Goal: Information Seeking & Learning: Find specific fact

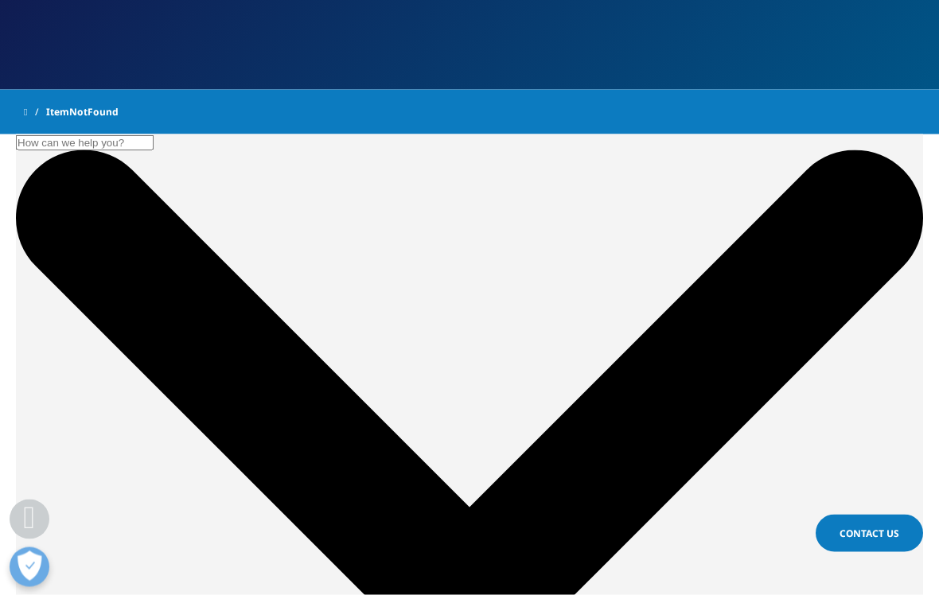
click at [154, 150] on input "Search" at bounding box center [85, 142] width 138 height 15
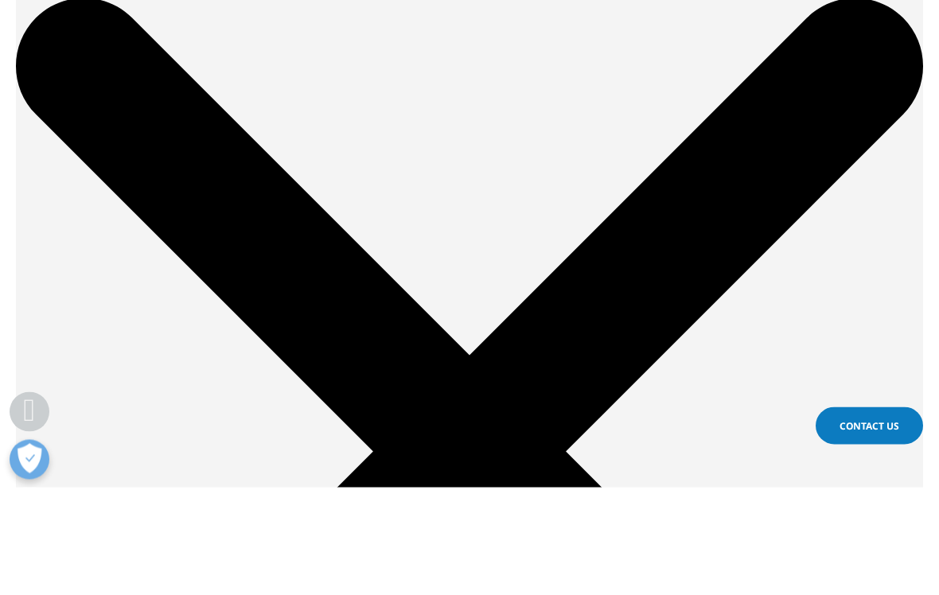
scroll to position [412, 0]
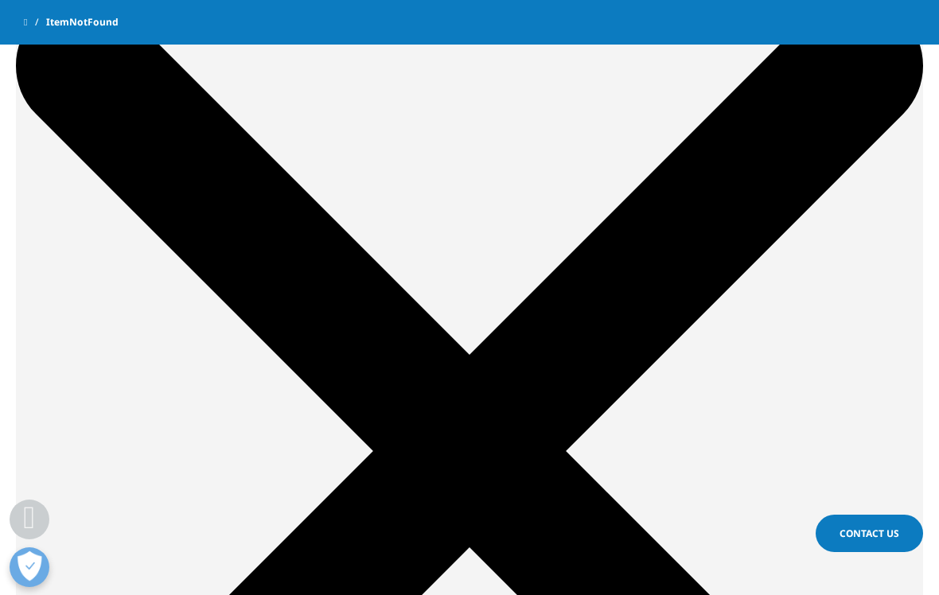
paste input "Number of novel active substances (NAS) launched globally by therapy area, [DAT…"
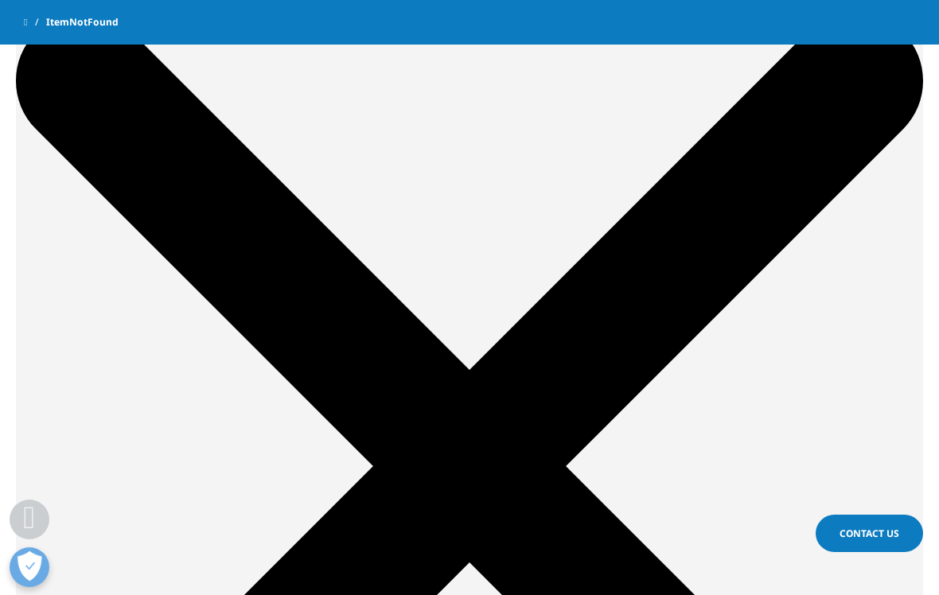
type input "Number of novel active substances (NAS) launched globally by therapy area, [DAT…"
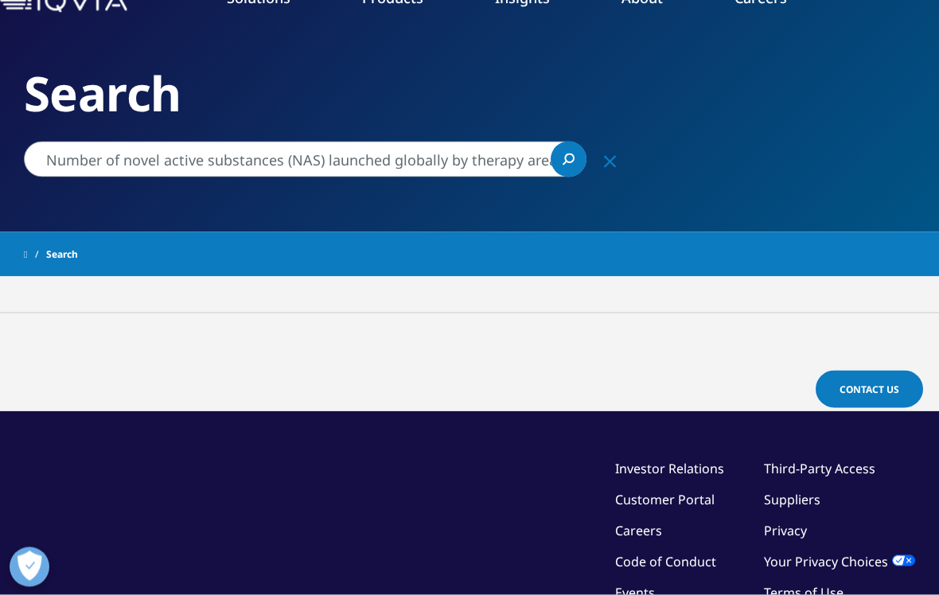
scroll to position [91, 0]
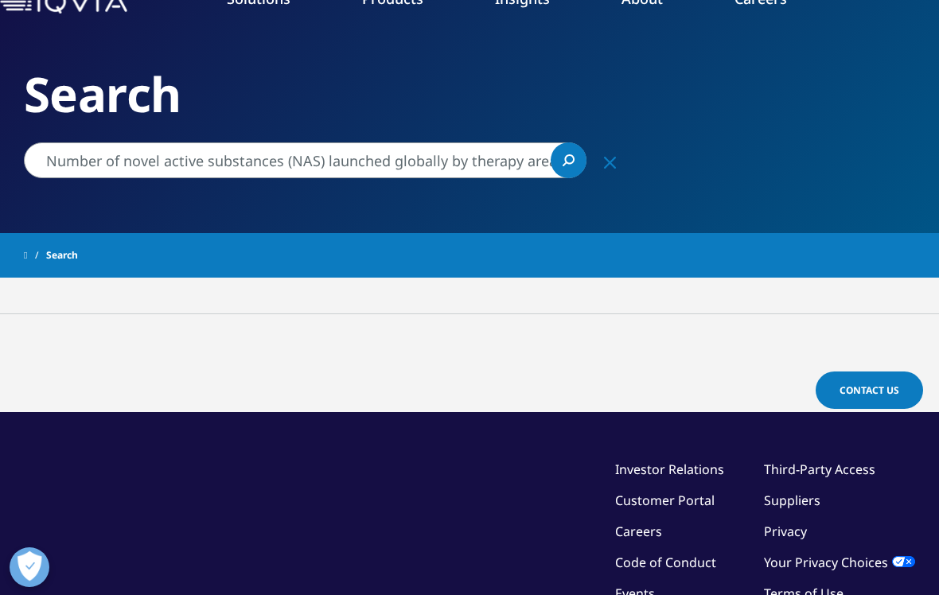
click at [141, 157] on input "Number of novel active substances (NAS) launched globally by therapy area, [DAT…" at bounding box center [305, 160] width 563 height 36
click at [165, 155] on input "Number of novel active substances (NAS) launched globally by therapy area, [DAT…" at bounding box center [305, 160] width 563 height 36
click at [169, 161] on input "Number of novel active substances (NAS) launched globally by therapy area, [DAT…" at bounding box center [305, 160] width 563 height 36
paste input "IQVIA Institute, [DATE]."
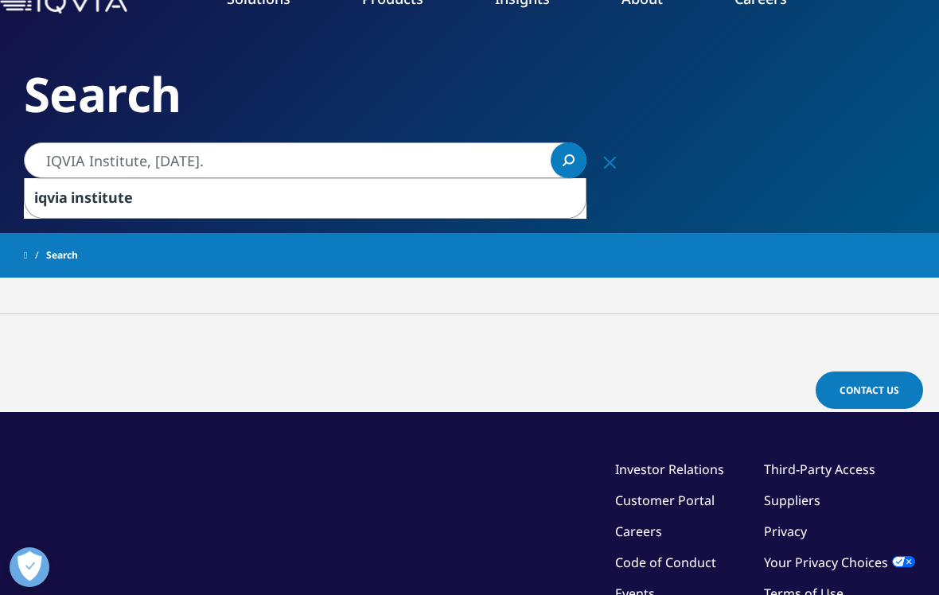
type input "IQVIA Institute, [DATE]."
click at [567, 161] on icon "Search" at bounding box center [569, 160] width 12 height 12
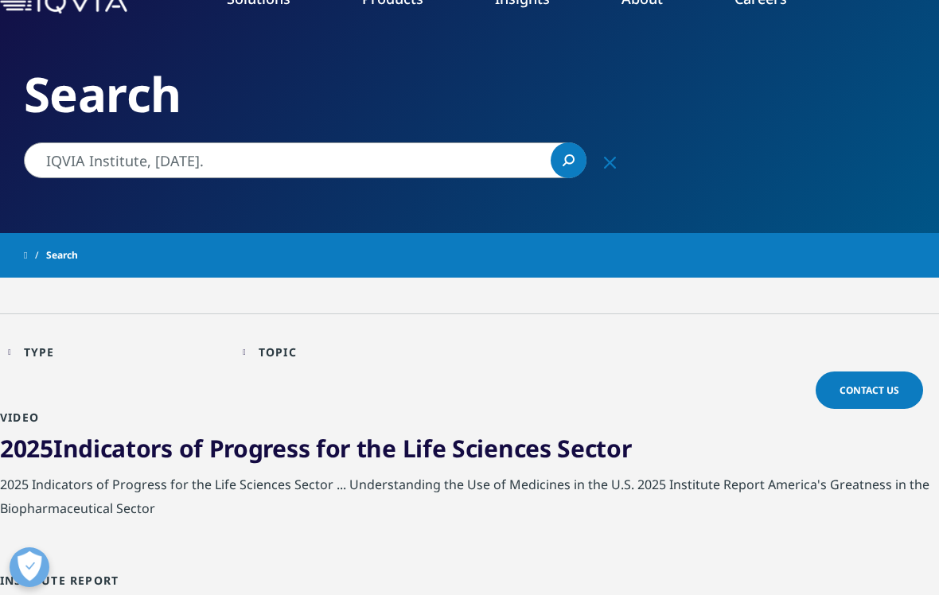
click at [6, 173] on div "IQVIA Institute, [DATE]. IQVIA Institute, [DATE]. Clear Search Loading" at bounding box center [318, 160] width 637 height 36
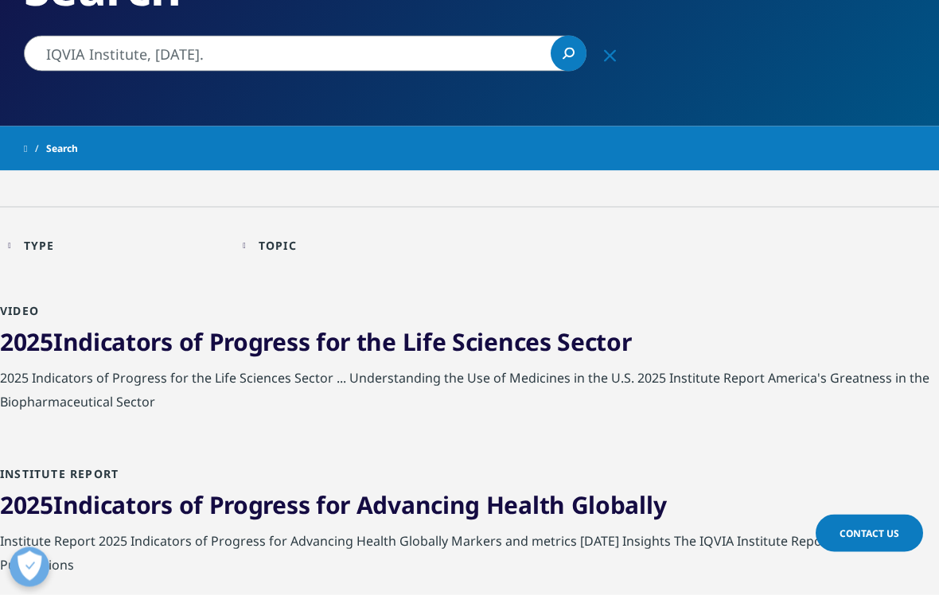
scroll to position [189, 0]
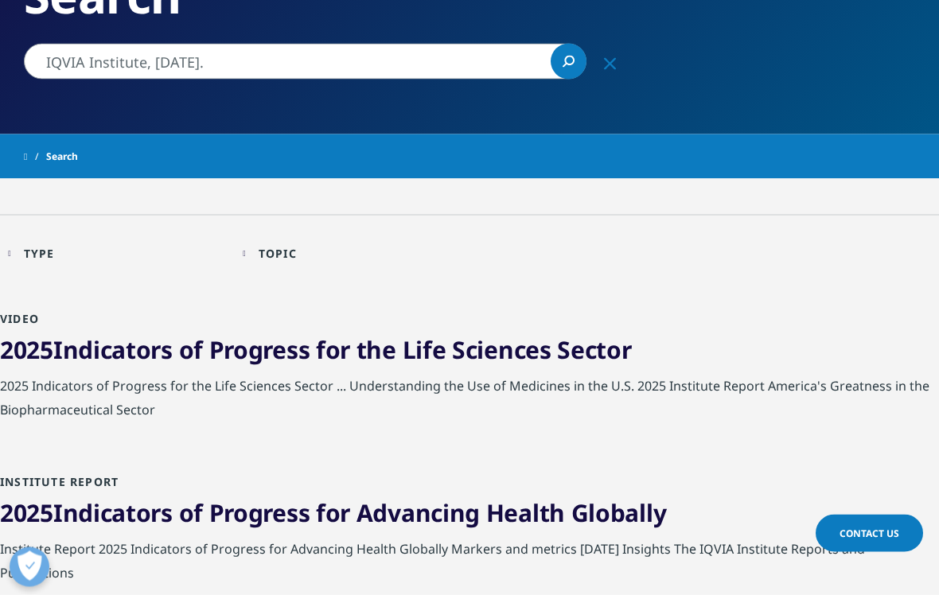
click at [54, 60] on input "IQVIA Institute, [DATE]." at bounding box center [305, 62] width 563 height 36
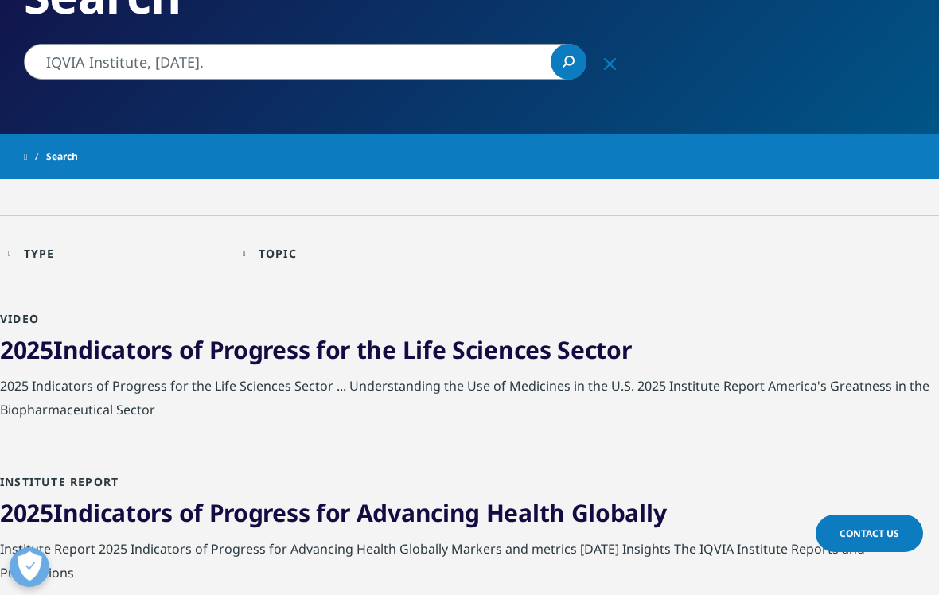
click at [59, 53] on input "IQVIA Institute, [DATE]." at bounding box center [305, 62] width 563 height 36
click at [63, 72] on input "IQVIA Institute, [DATE]." at bounding box center [305, 62] width 563 height 36
click at [62, 71] on input "IQVIA Institute, [DATE]." at bounding box center [305, 62] width 563 height 36
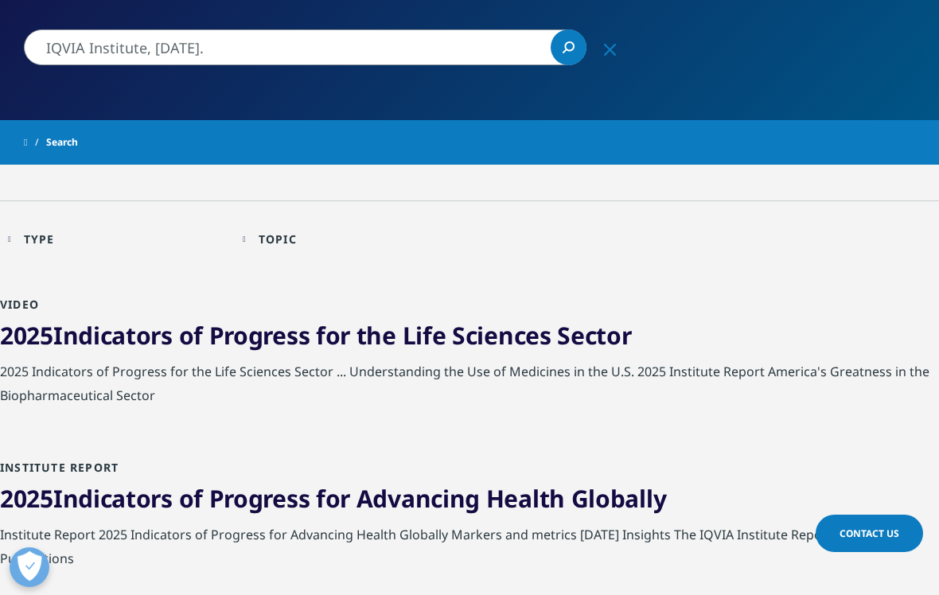
scroll to position [177, 0]
